Goal: Information Seeking & Learning: Learn about a topic

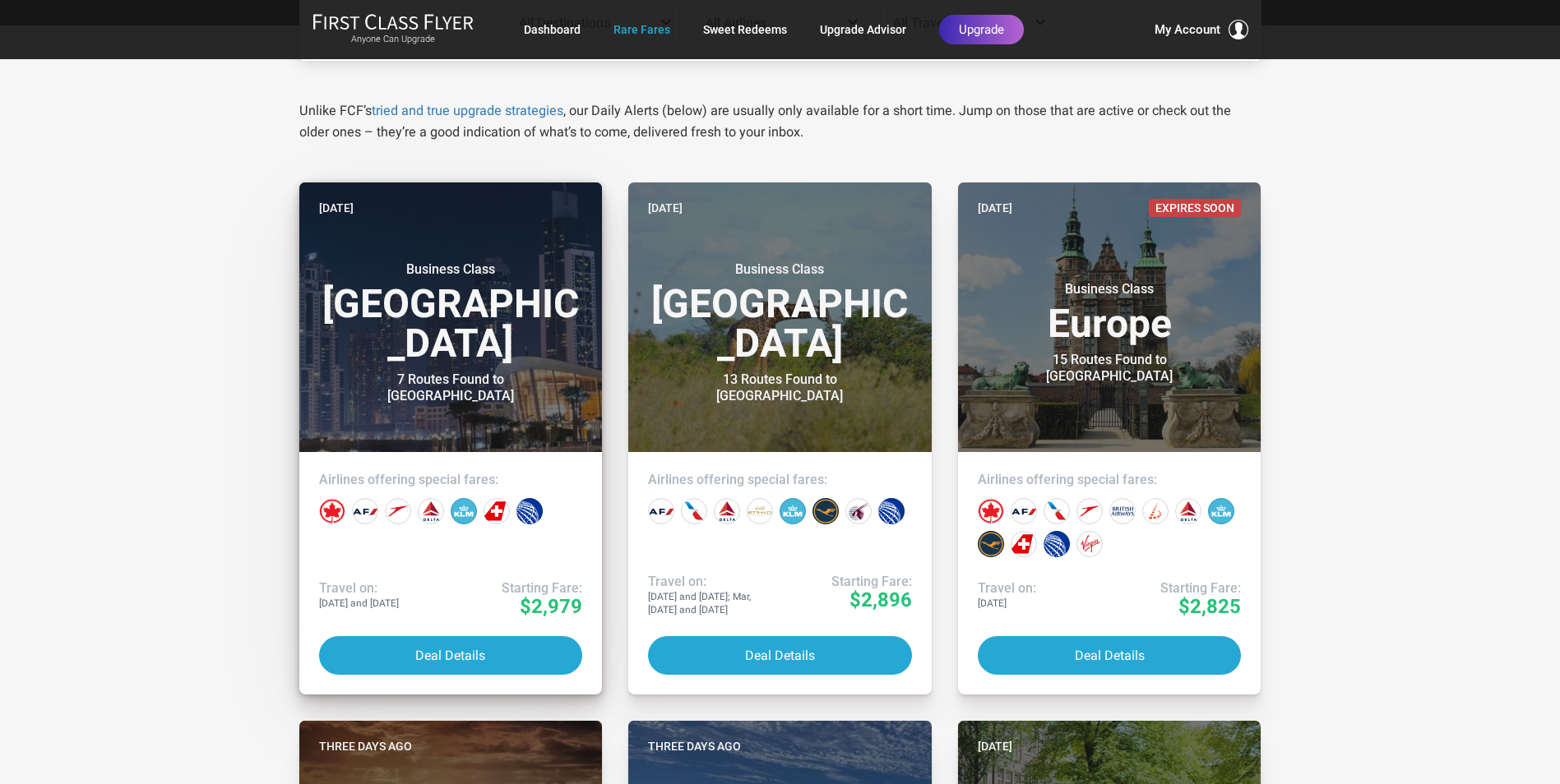
scroll to position [329, 0]
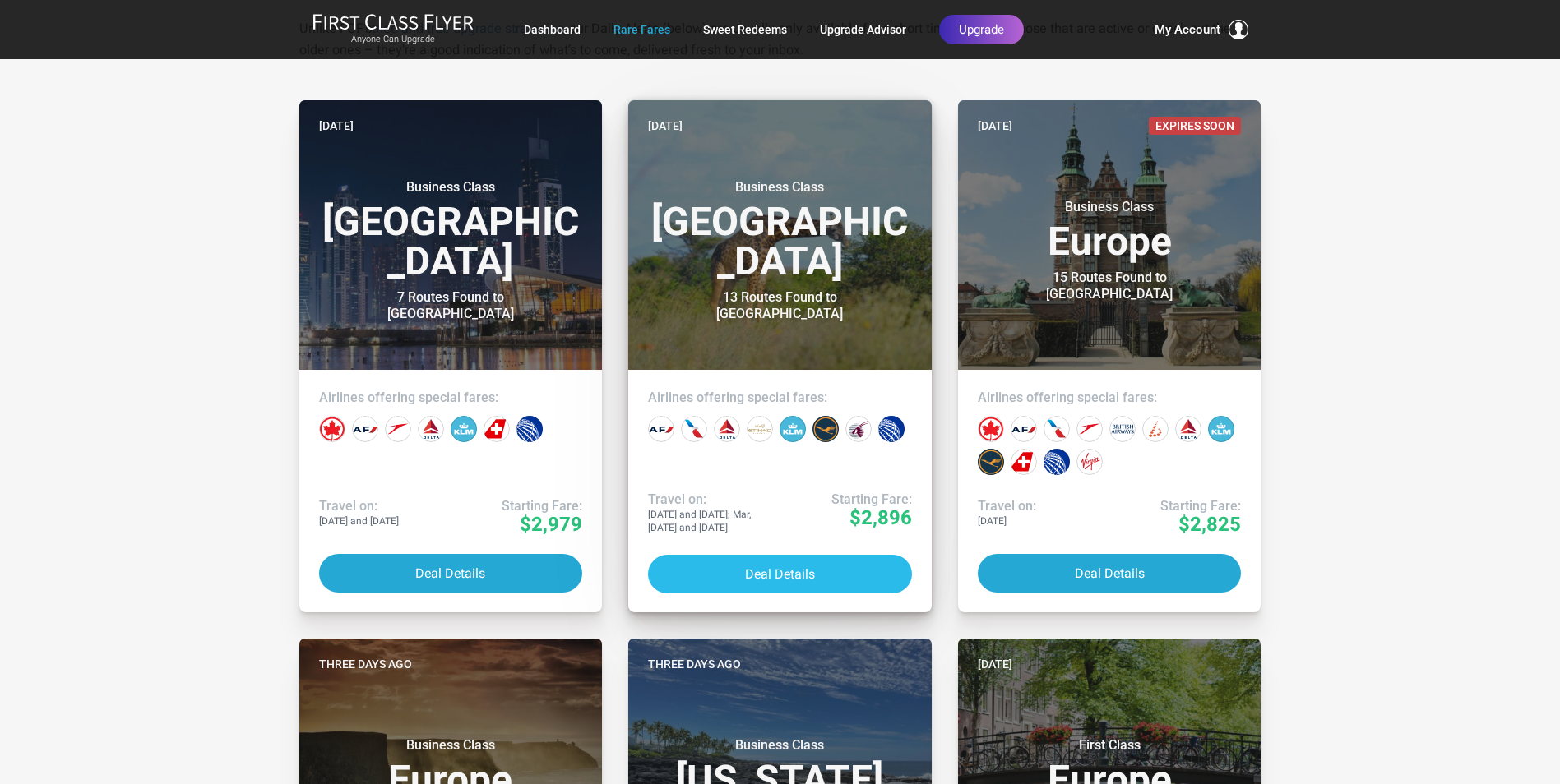
click at [806, 578] on button "Deal Details" at bounding box center [780, 574] width 264 height 39
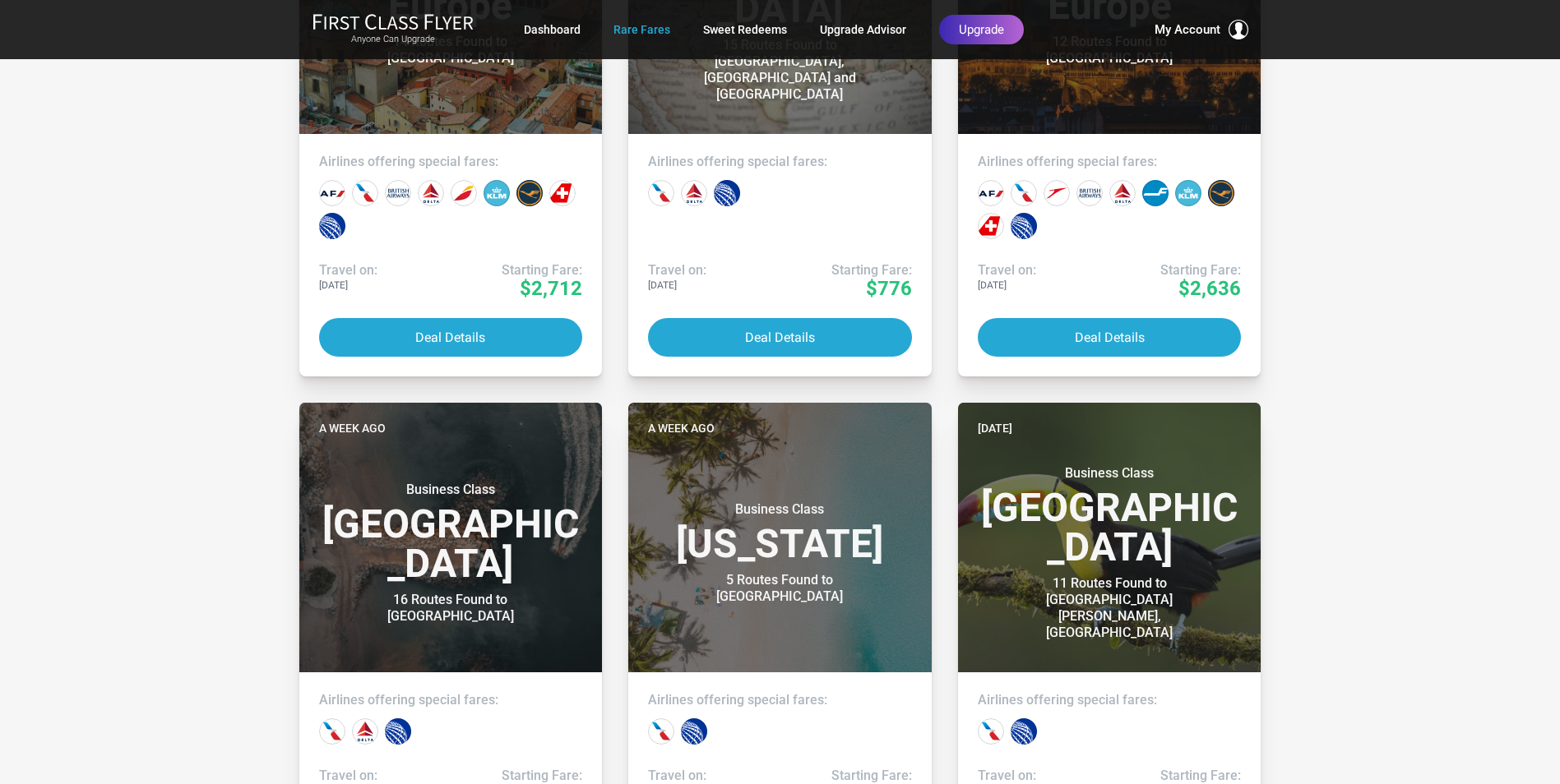
scroll to position [1644, 0]
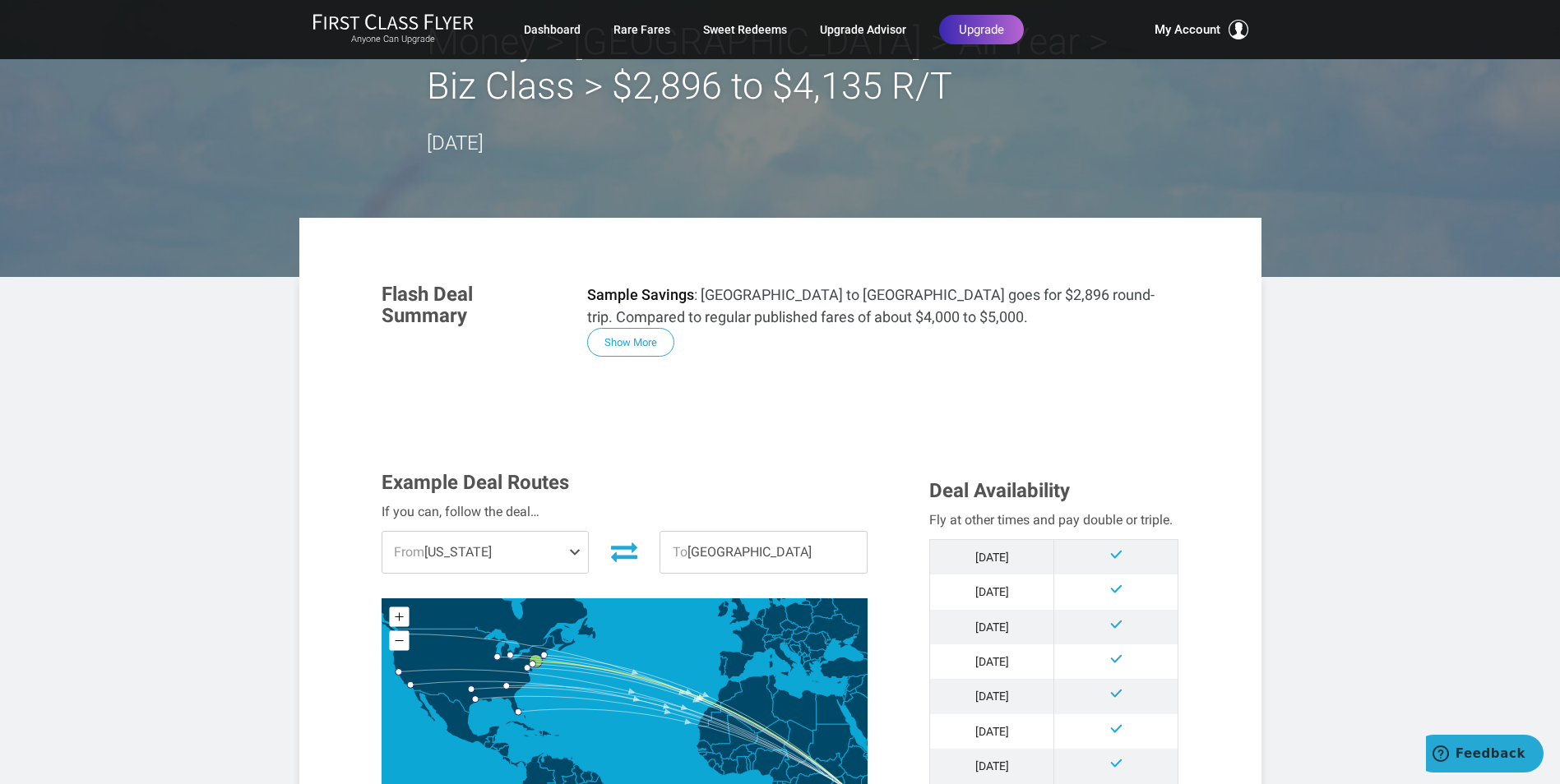
scroll to position [165, 0]
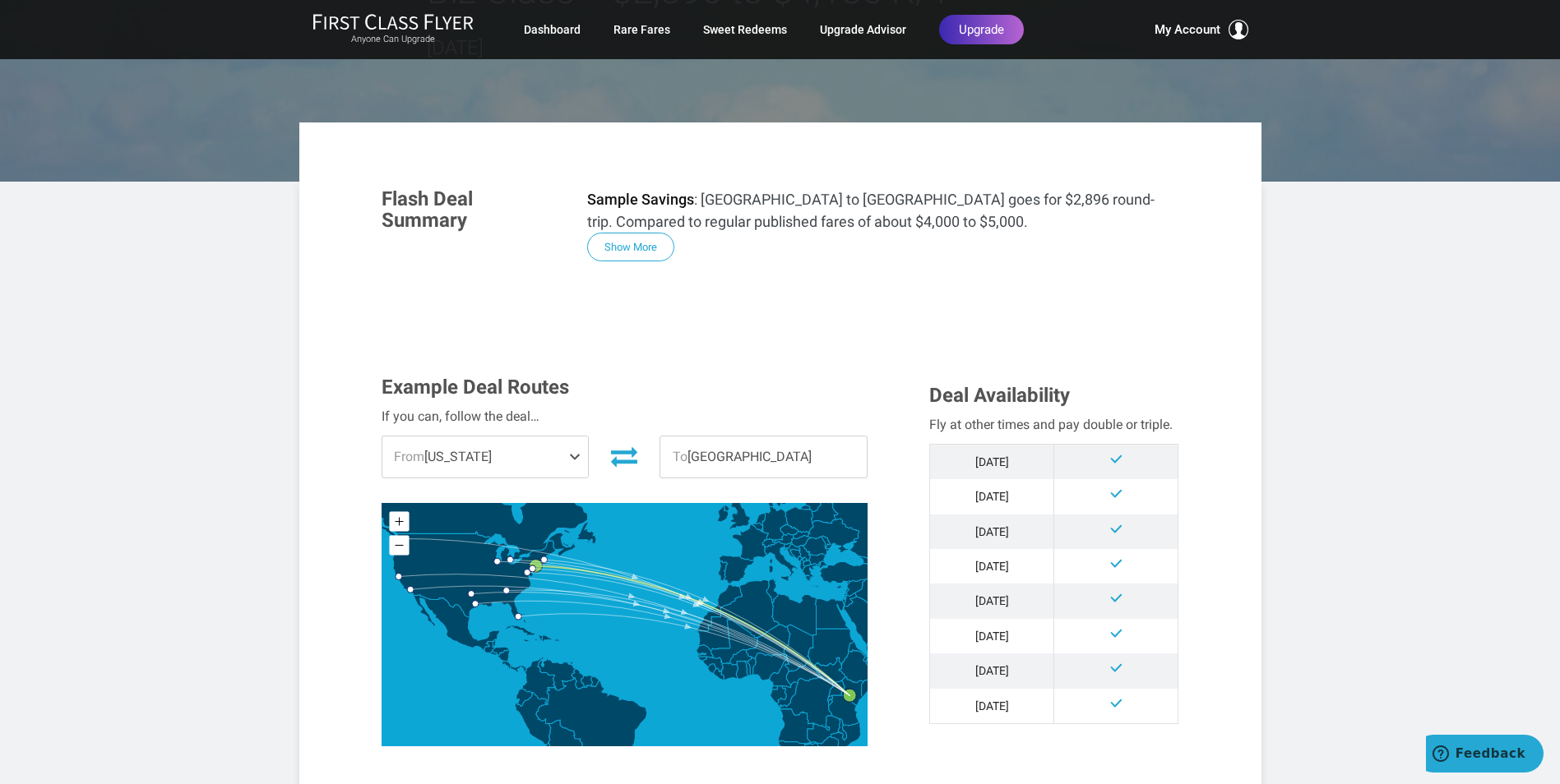
click at [534, 461] on span "From New York" at bounding box center [486, 456] width 206 height 41
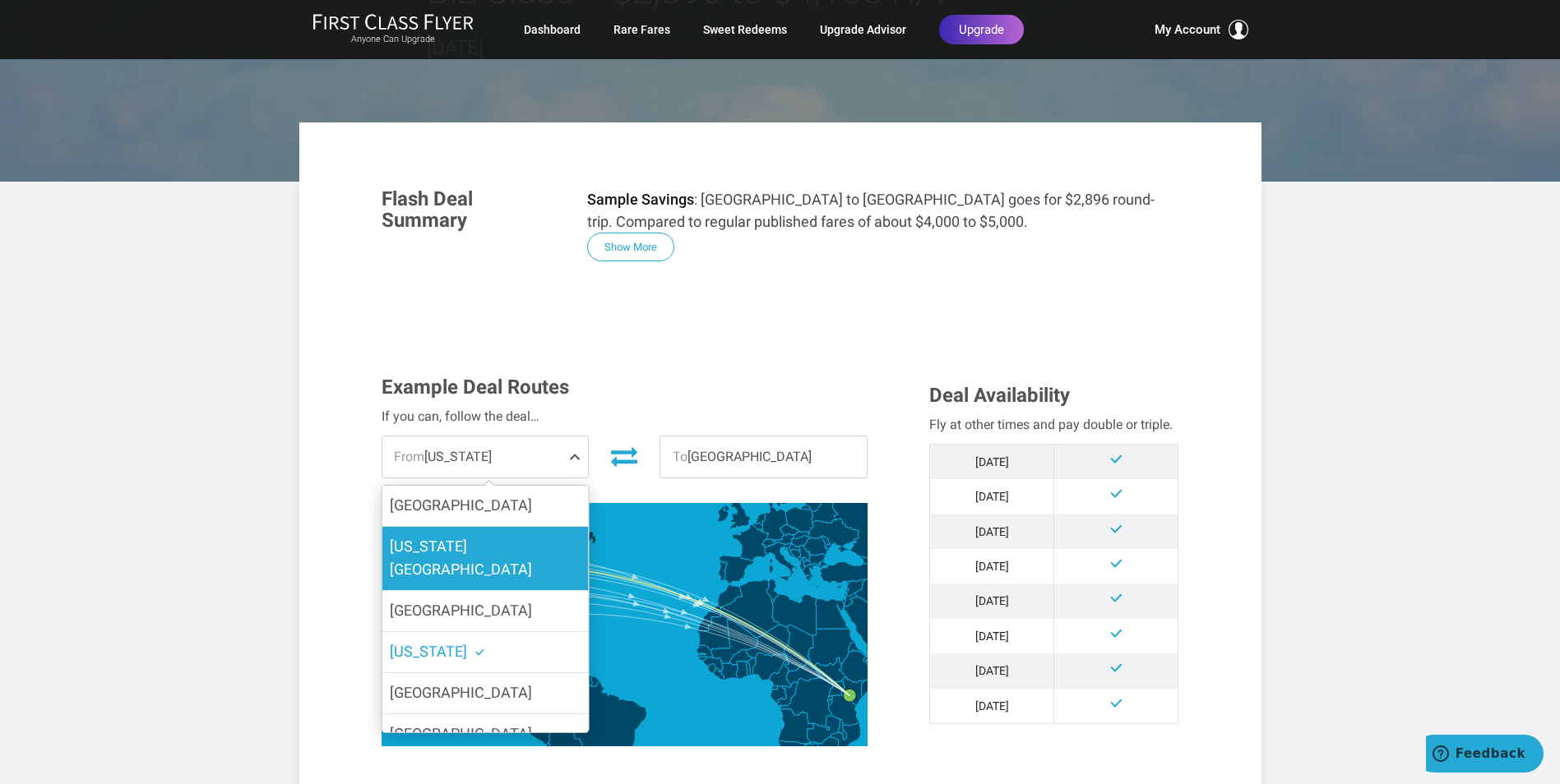
click at [473, 544] on span "Washington DC" at bounding box center [461, 558] width 142 height 41
click at [0, 0] on input "Washington DC" at bounding box center [0, 0] width 0 height 0
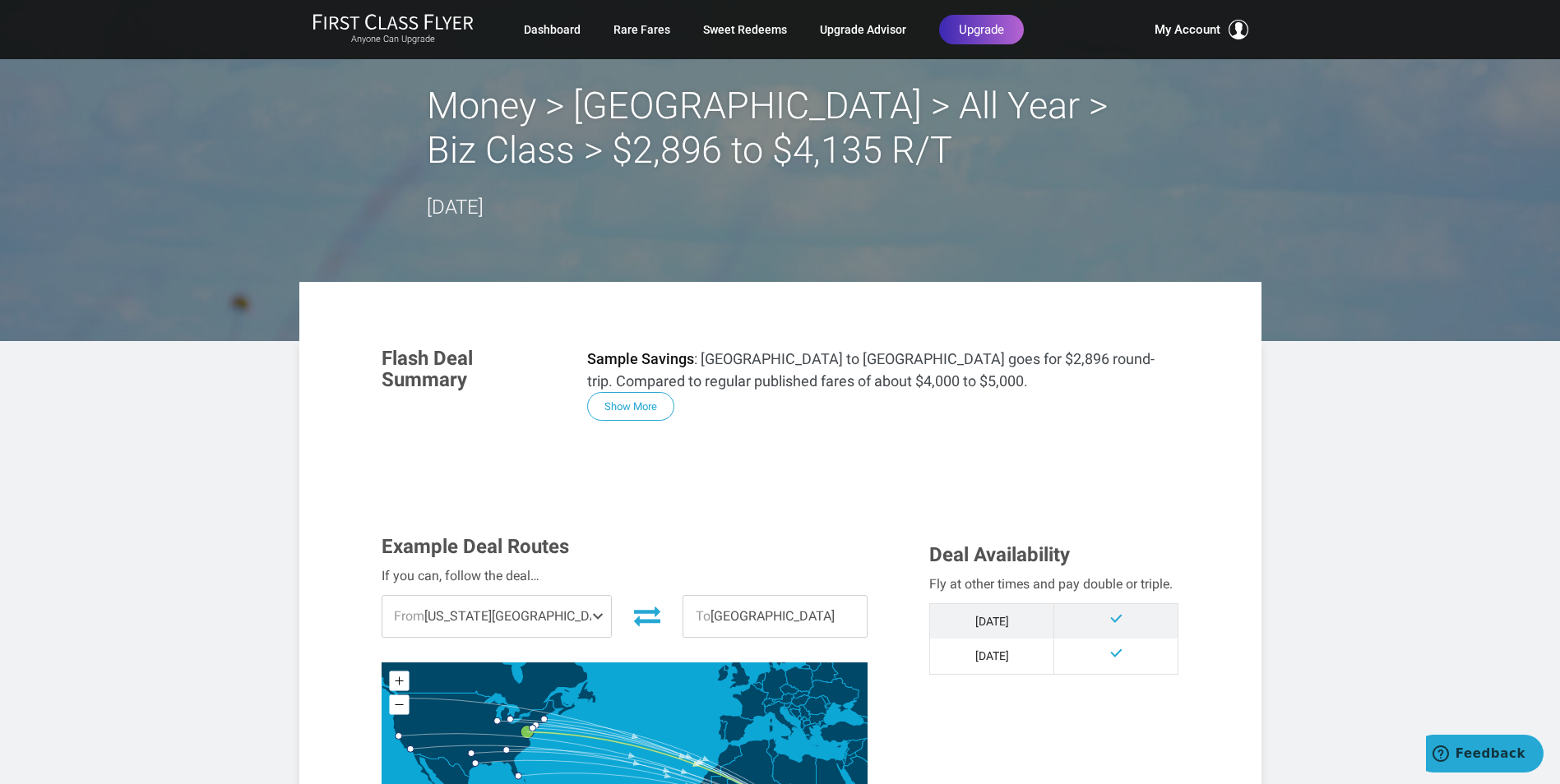
scroll to position [0, 0]
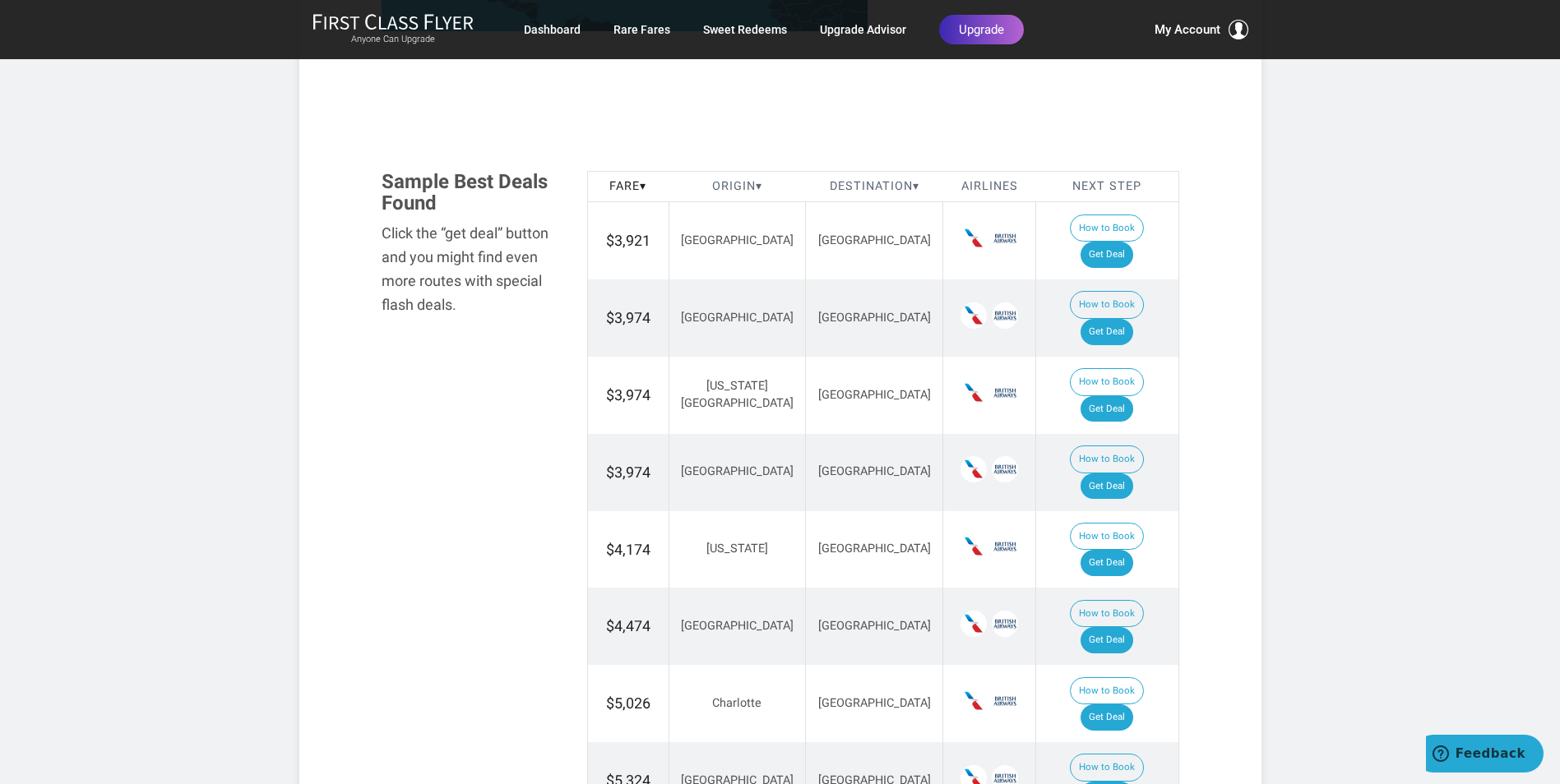
scroll to position [905, 0]
